Goal: Task Accomplishment & Management: Manage account settings

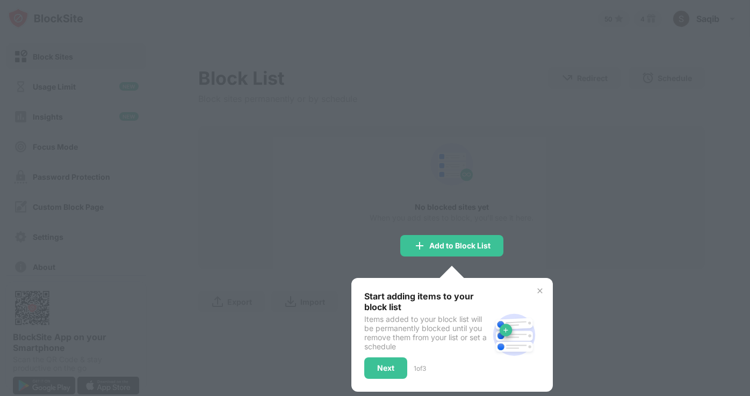
click at [539, 292] on img at bounding box center [540, 291] width 9 height 9
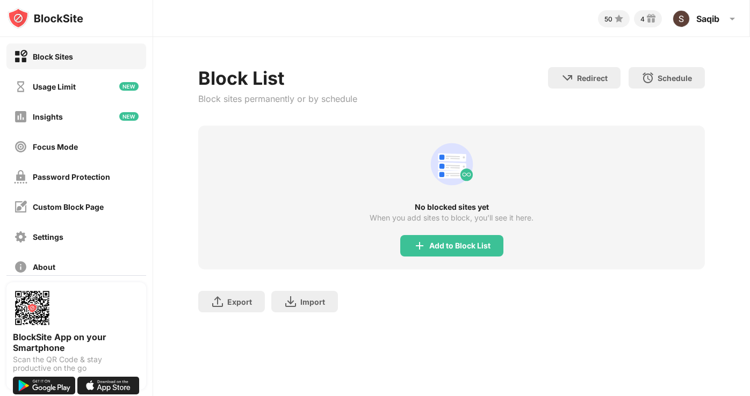
click at [67, 54] on div "Block Sites" at bounding box center [53, 56] width 40 height 9
click at [67, 55] on div "Block Sites" at bounding box center [53, 56] width 40 height 9
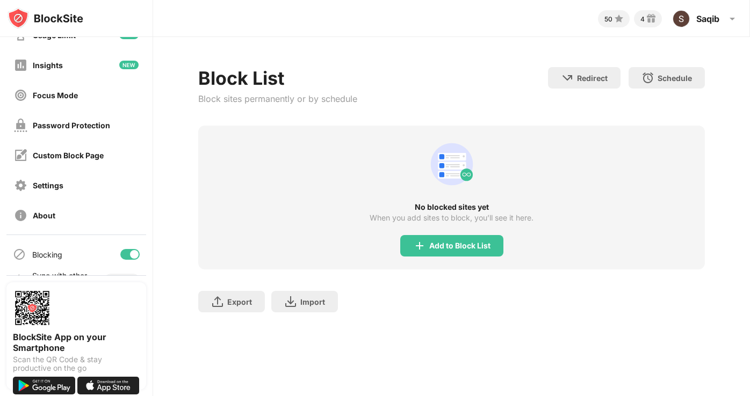
scroll to position [76, 0]
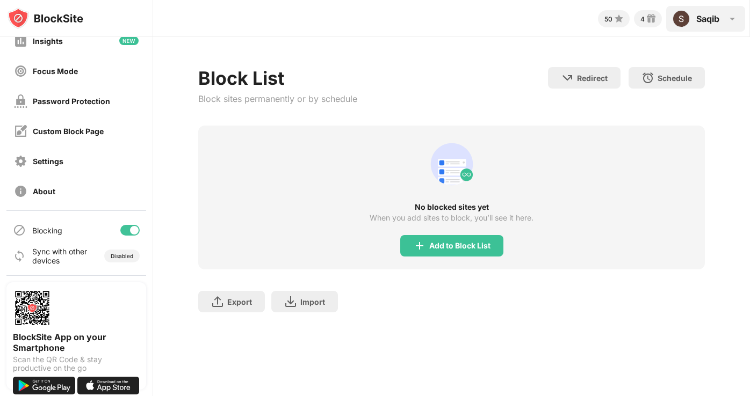
click at [700, 28] on div "[PERSON_NAME] [PERSON_NAME] View Account Insights Rewards Settings Support Log …" at bounding box center [705, 19] width 79 height 26
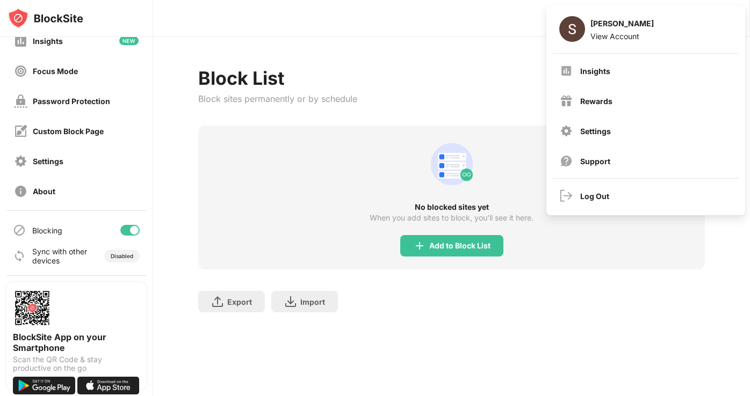
click at [456, 82] on div "Block List Block sites permanently or by schedule Redirect Choose a site to be …" at bounding box center [451, 96] width 507 height 59
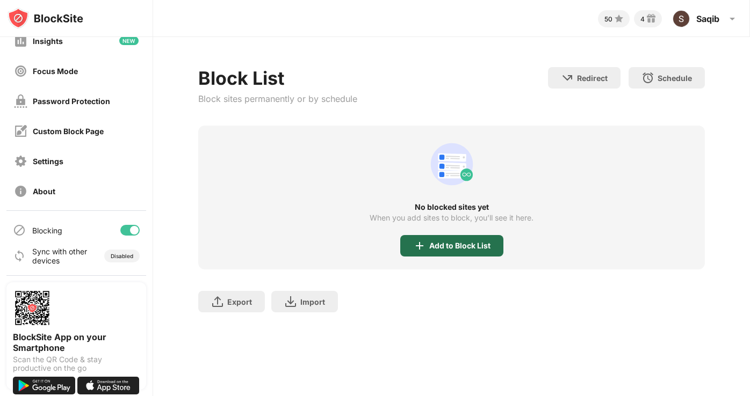
click at [409, 244] on div "Add to Block List" at bounding box center [451, 245] width 103 height 21
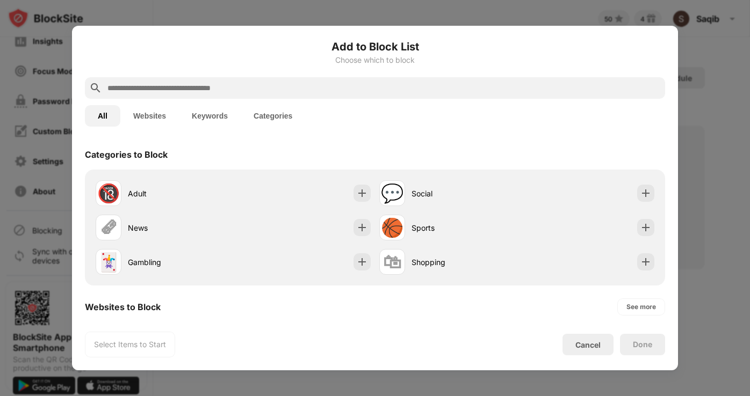
click at [161, 86] on input "text" at bounding box center [383, 88] width 554 height 13
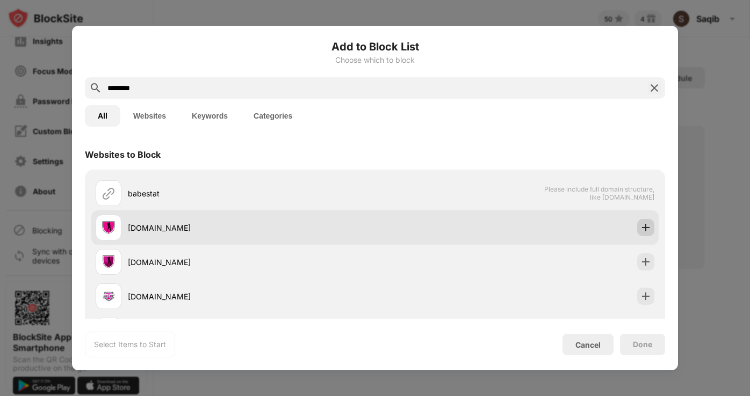
click at [641, 229] on img at bounding box center [645, 227] width 11 height 11
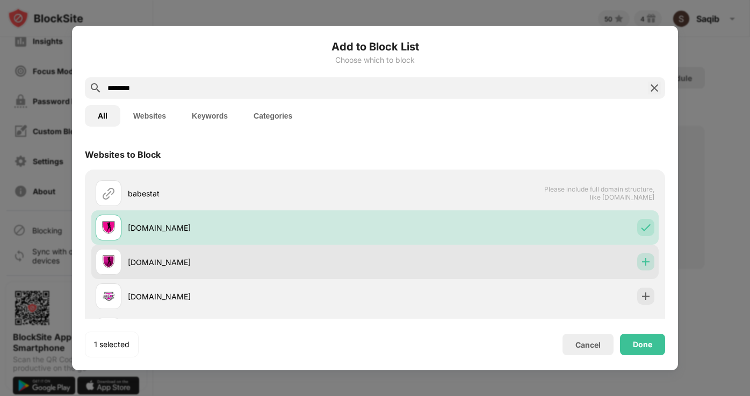
click at [640, 261] on img at bounding box center [645, 262] width 11 height 11
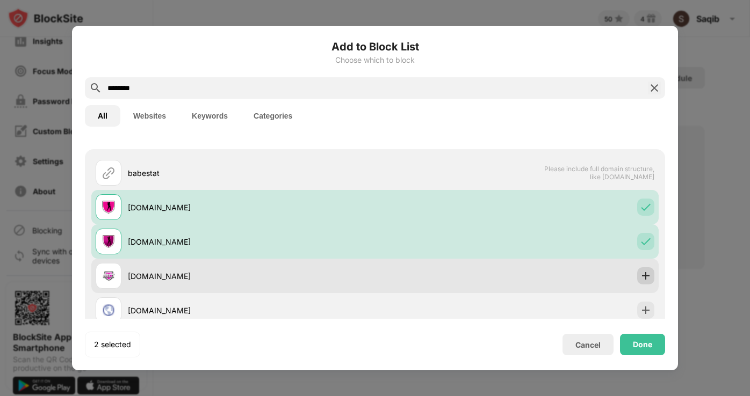
click at [640, 279] on img at bounding box center [645, 276] width 11 height 11
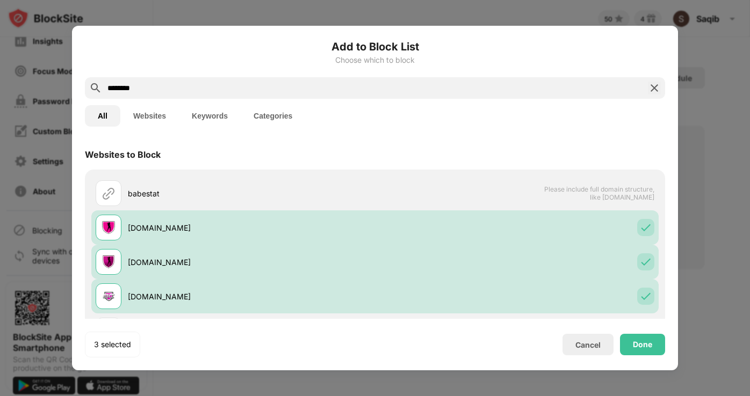
click at [284, 89] on input "********" at bounding box center [374, 88] width 537 height 13
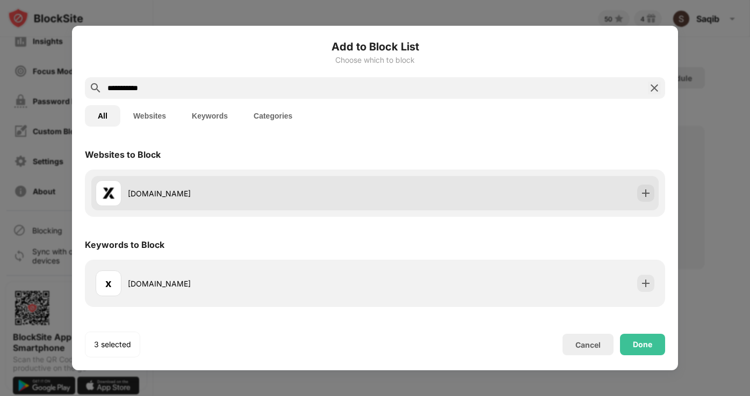
type input "**********"
click at [217, 181] on div "[DOMAIN_NAME]" at bounding box center [235, 194] width 279 height 26
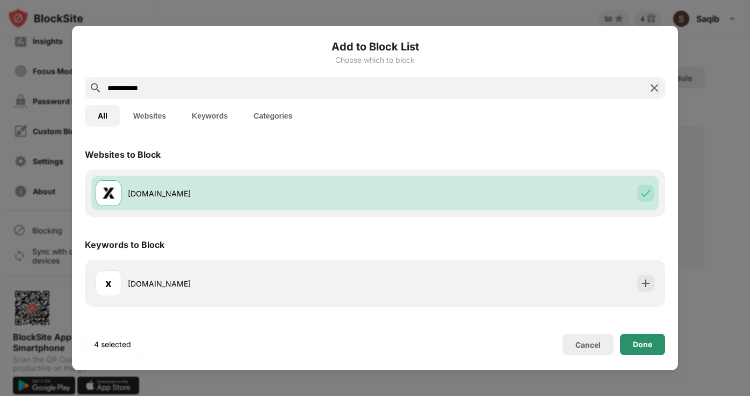
click at [634, 347] on div "Done" at bounding box center [642, 345] width 19 height 9
